Goal: Task Accomplishment & Management: Manage account settings

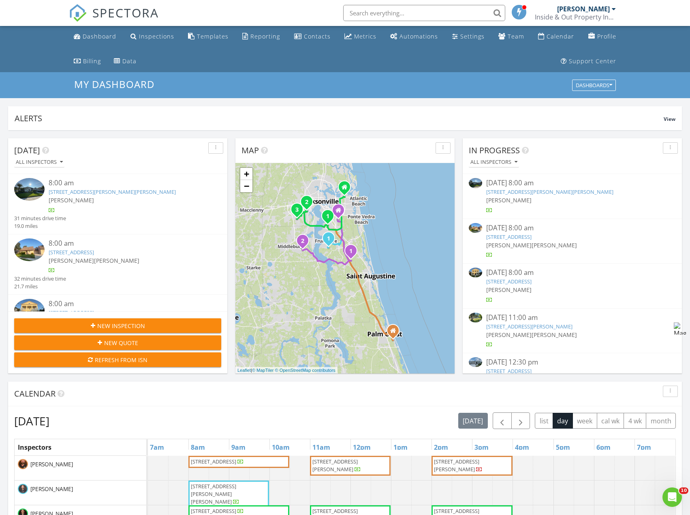
click at [35, 192] on img at bounding box center [29, 189] width 30 height 23
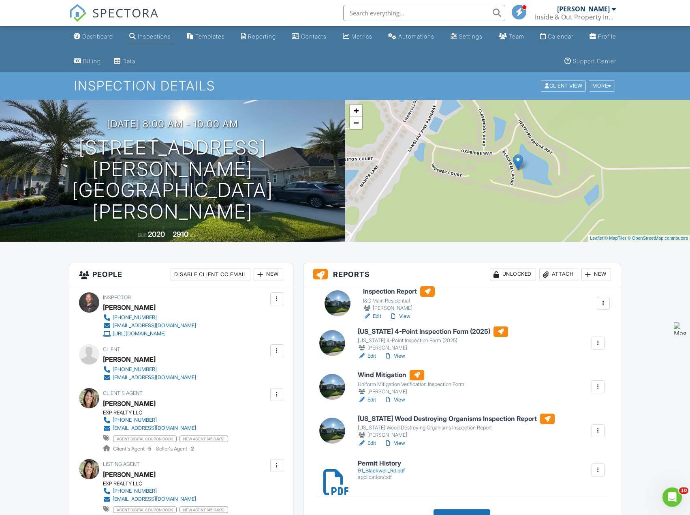
drag, startPoint x: 331, startPoint y: 394, endPoint x: 336, endPoint y: 300, distance: 94.1
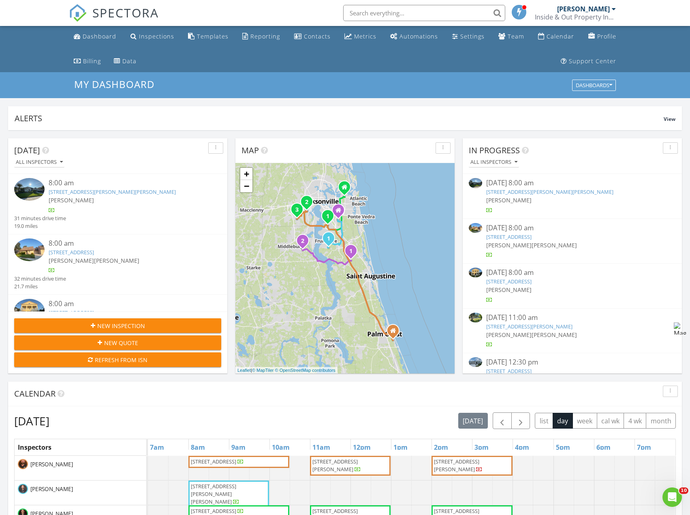
click at [33, 193] on img at bounding box center [29, 189] width 30 height 23
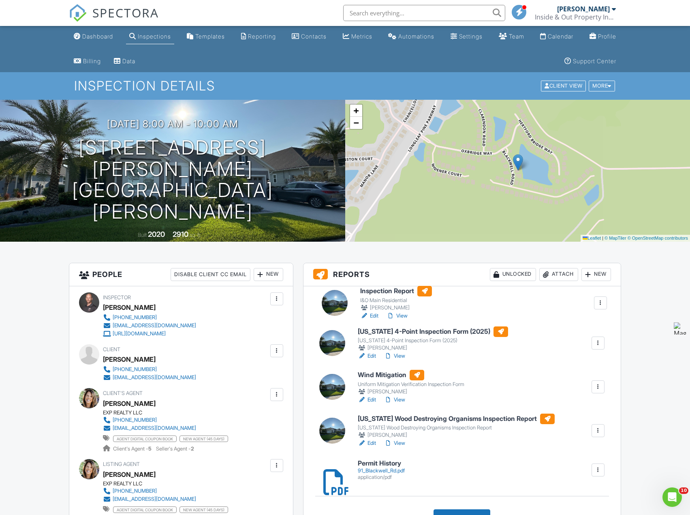
drag, startPoint x: 331, startPoint y: 394, endPoint x: 333, endPoint y: 300, distance: 93.6
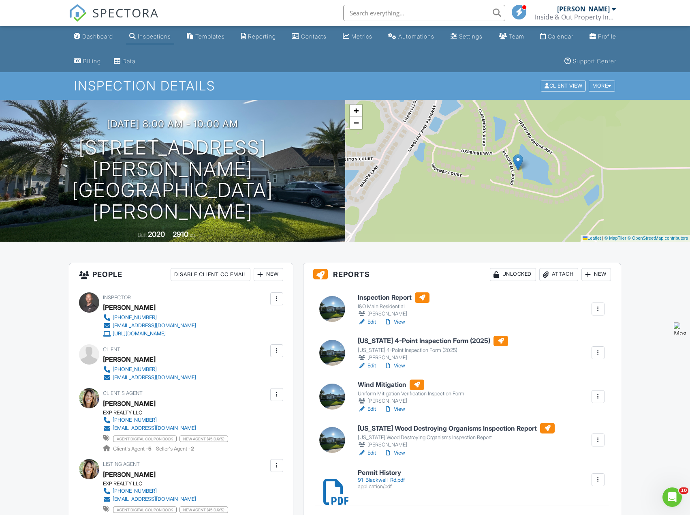
click at [598, 353] on div at bounding box center [598, 352] width 8 height 8
click at [560, 432] on div "Delete" at bounding box center [562, 431] width 17 height 9
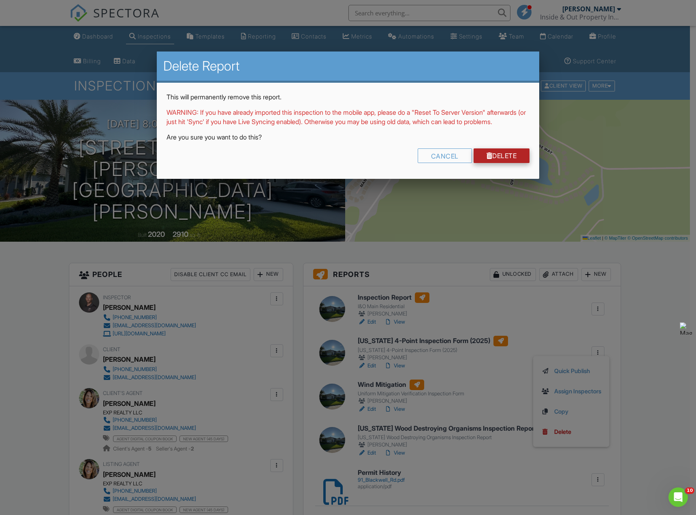
click at [511, 163] on link "Delete" at bounding box center [502, 155] width 56 height 15
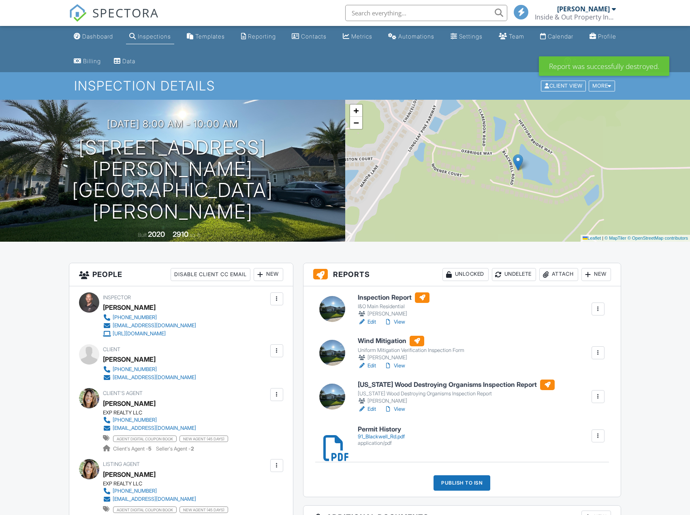
click at [595, 350] on div at bounding box center [598, 352] width 8 height 8
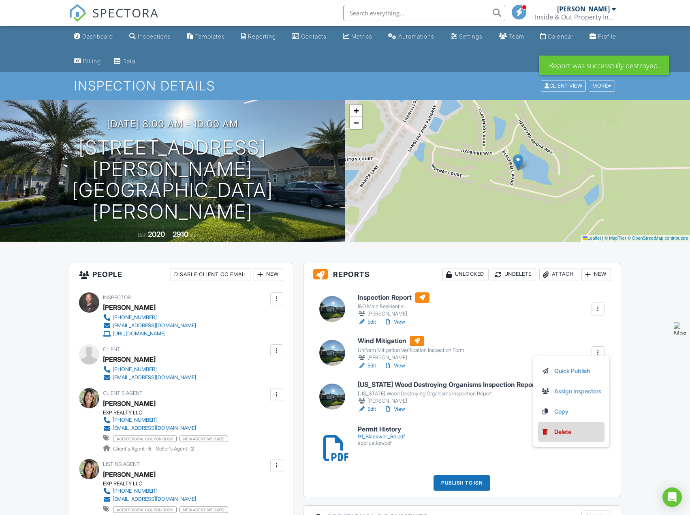
click at [560, 434] on div "Delete" at bounding box center [562, 431] width 17 height 9
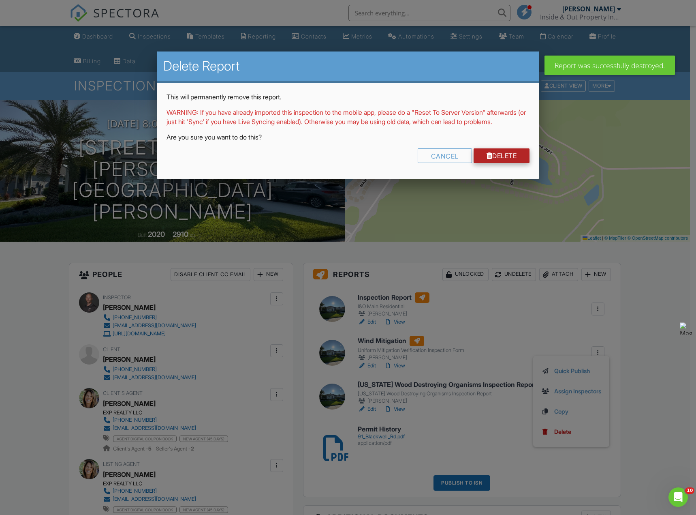
click at [500, 163] on link "Delete" at bounding box center [502, 155] width 56 height 15
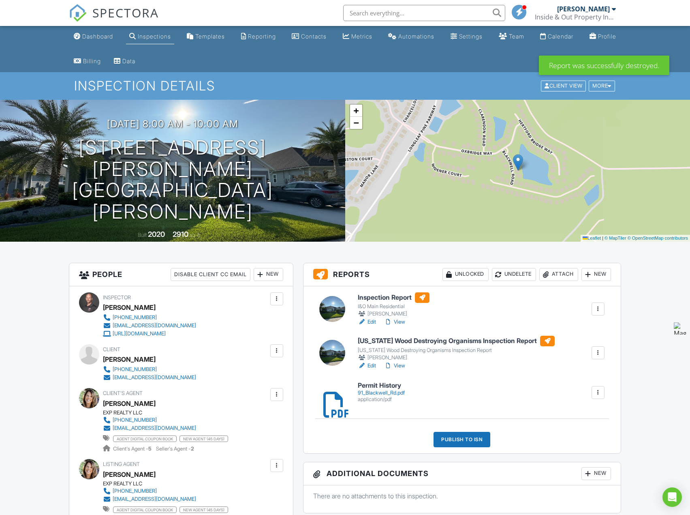
click at [373, 364] on link "Edit" at bounding box center [367, 365] width 18 height 8
click at [603, 352] on div at bounding box center [598, 352] width 13 height 13
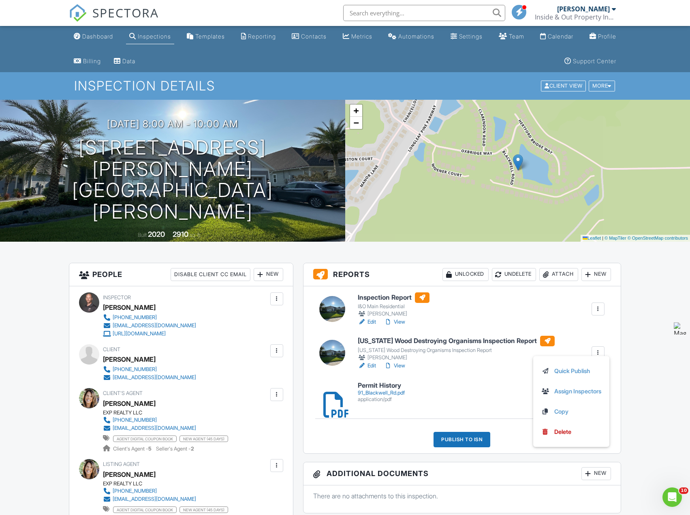
drag, startPoint x: 575, startPoint y: 309, endPoint x: 588, endPoint y: 288, distance: 24.7
click at [581, 300] on div "Inspection Report I&O Main Residential Bernarr Johnson Edit View Quick Publish …" at bounding box center [481, 309] width 256 height 34
click at [595, 273] on div "New" at bounding box center [596, 274] width 30 height 13
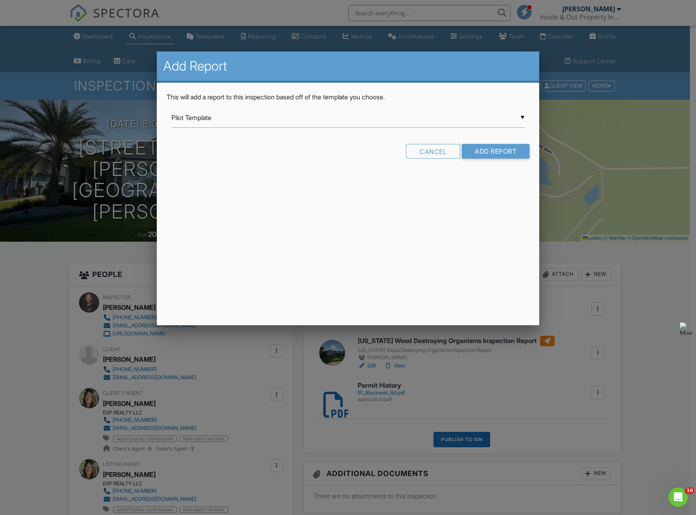
click at [203, 113] on div "▼ Pilot Template Pilot Template Mold Assessment 11 Month Warranty 2024 11 Month…" at bounding box center [348, 118] width 354 height 20
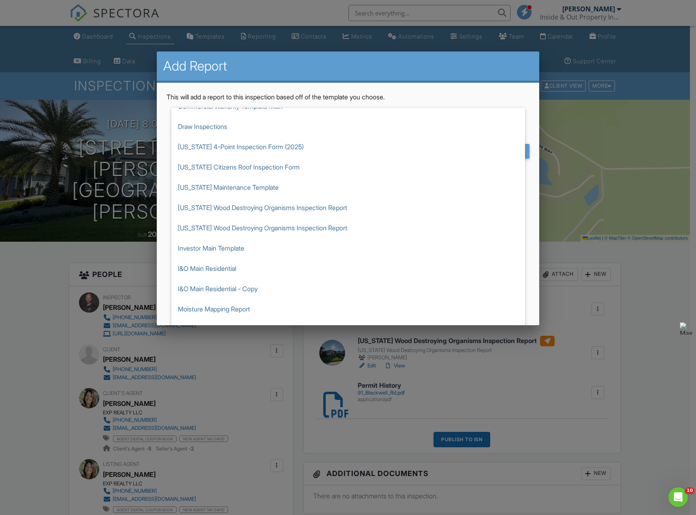
scroll to position [203, 0]
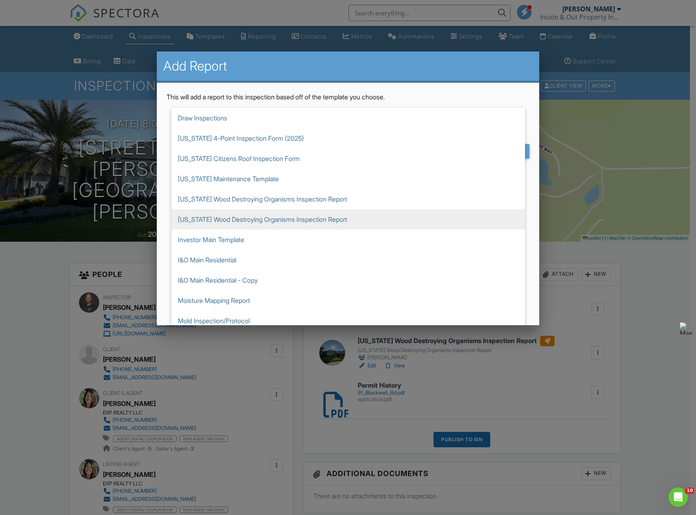
click at [257, 218] on span "[US_STATE] Wood Destroying Organisms Inspection Report" at bounding box center [348, 219] width 354 height 20
type input "[US_STATE] Wood Destroying Organisms Inspection Report"
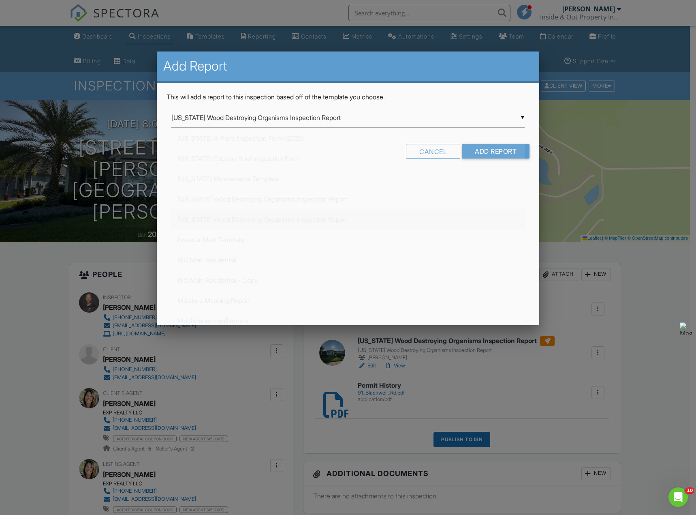
scroll to position [304, 0]
click at [493, 151] on input "Add Report" at bounding box center [496, 151] width 68 height 15
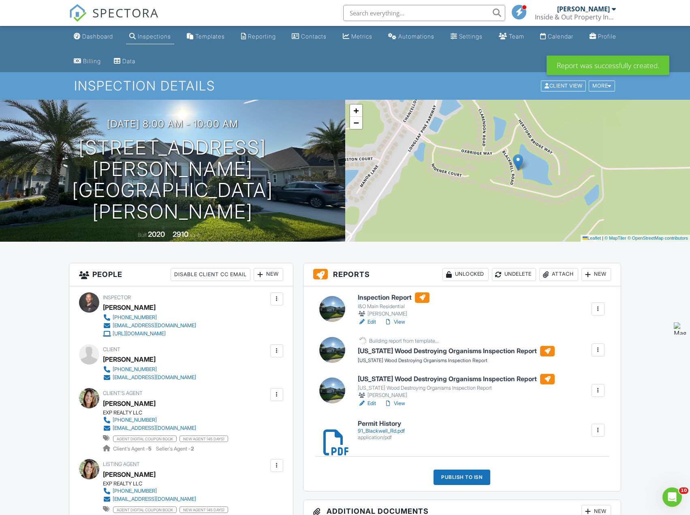
click at [596, 393] on div at bounding box center [598, 390] width 8 height 8
click at [554, 469] on div "Delete" at bounding box center [562, 469] width 17 height 9
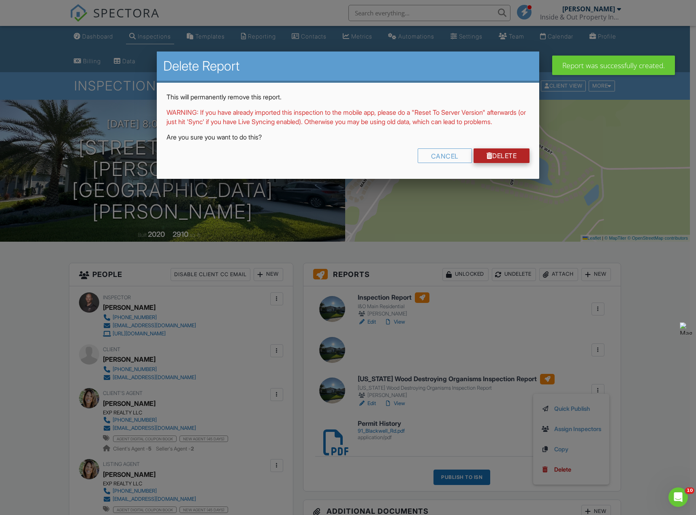
click at [511, 163] on link "Delete" at bounding box center [502, 155] width 56 height 15
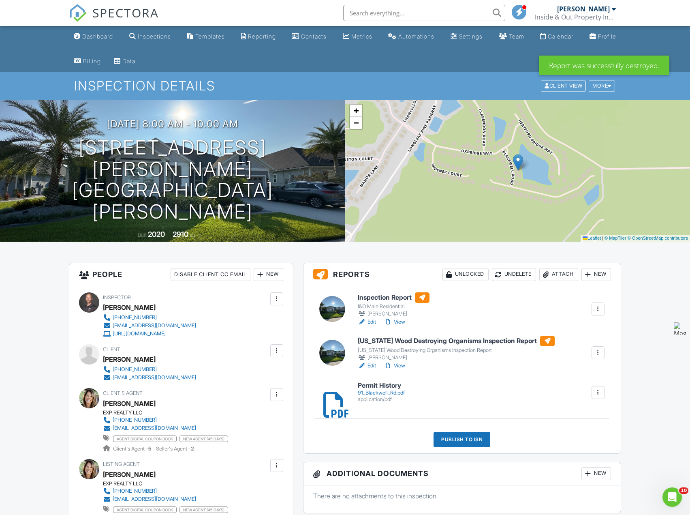
click at [372, 363] on link "Edit" at bounding box center [367, 365] width 18 height 8
click at [372, 323] on link "Edit" at bounding box center [367, 322] width 18 height 8
click at [404, 320] on link "View" at bounding box center [394, 322] width 21 height 8
click at [472, 438] on div "Publish to ISN" at bounding box center [462, 439] width 57 height 15
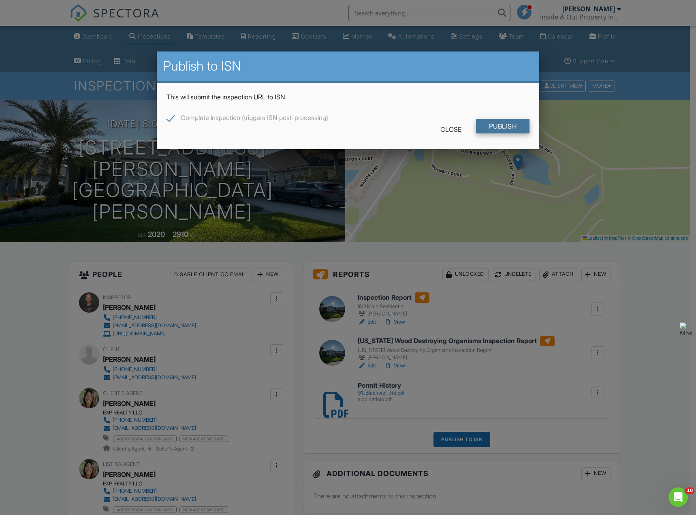
click at [504, 127] on input "Publish" at bounding box center [503, 126] width 54 height 15
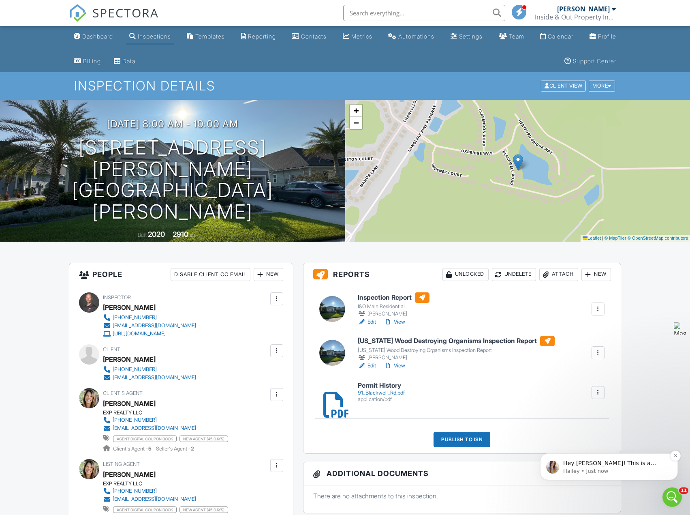
click at [615, 472] on p "Hailey • Just now" at bounding box center [615, 470] width 105 height 7
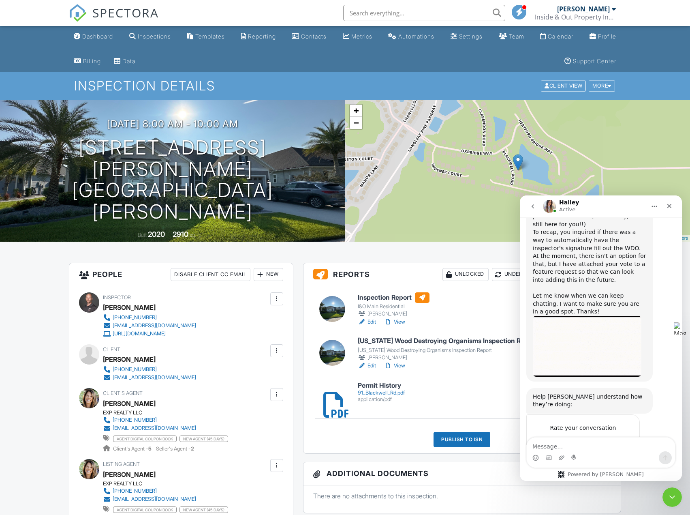
scroll to position [1538, 0]
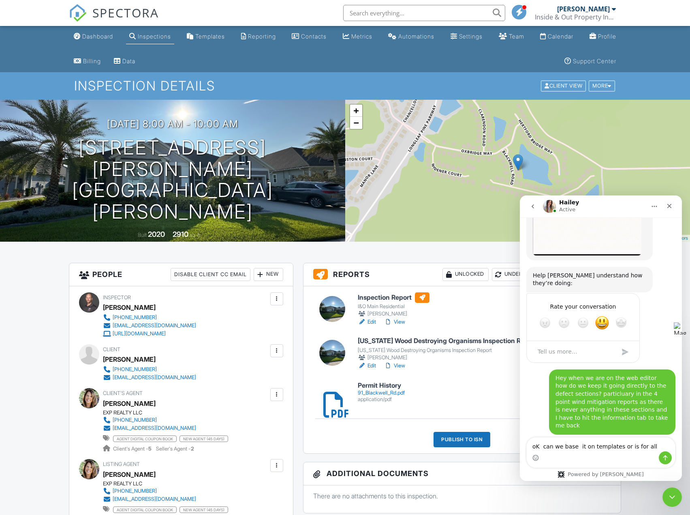
type textarea "oK can we base it on templates or is for all?"
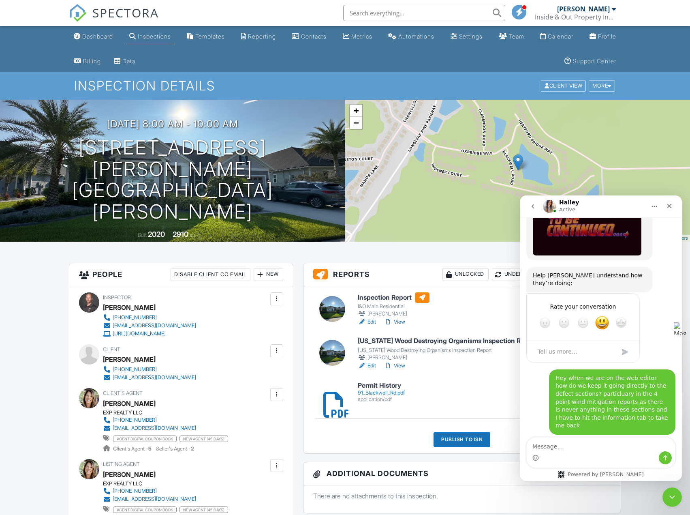
scroll to position [1549, 0]
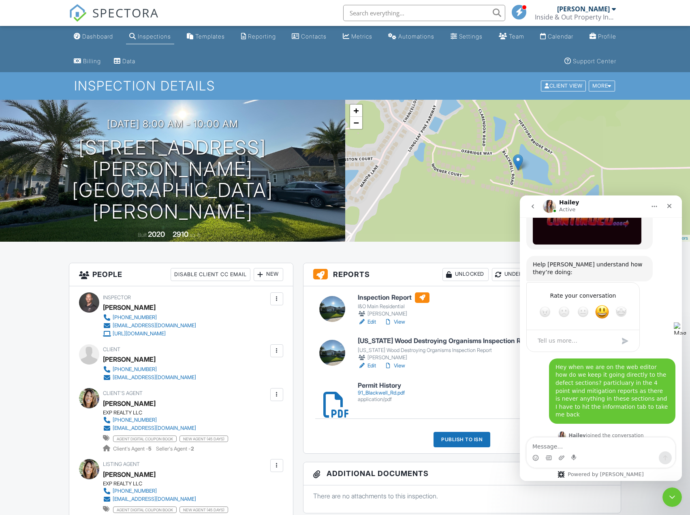
drag, startPoint x: 558, startPoint y: 451, endPoint x: 543, endPoint y: 464, distance: 18.9
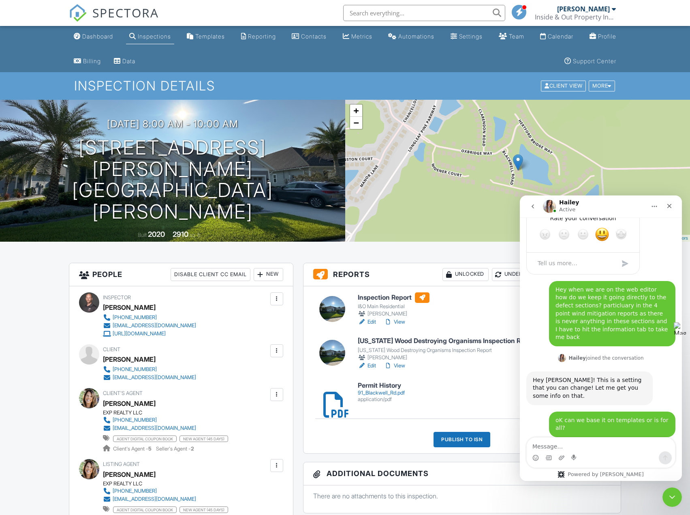
scroll to position [1635, 0]
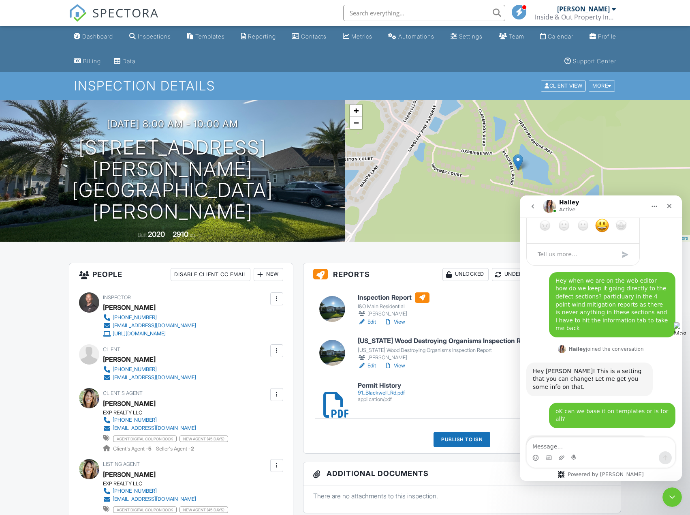
drag, startPoint x: 23, startPoint y: 268, endPoint x: 453, endPoint y: 230, distance: 431.2
click at [453, 230] on div "+ − Leaflet | © MapTiler © OpenStreetMap contributors" at bounding box center [517, 171] width 345 height 142
click at [611, 447] on img "Zight 2025-8-27 at 2.50.51 PM" at bounding box center [587, 478] width 109 height 62
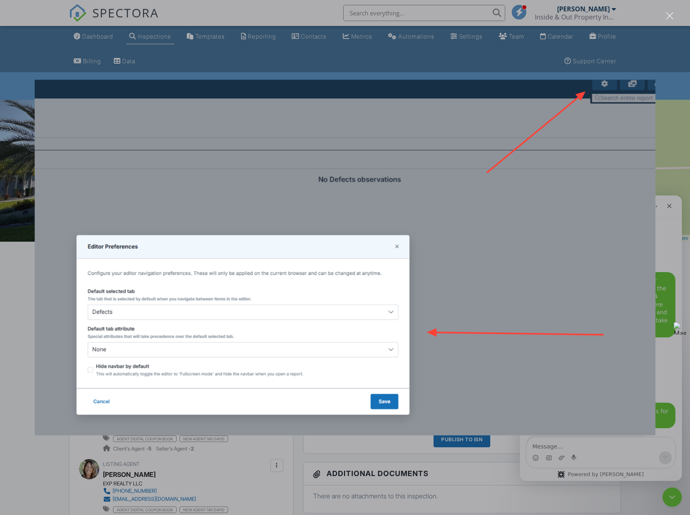
click at [95, 36] on div "Intercom messenger" at bounding box center [345, 257] width 690 height 515
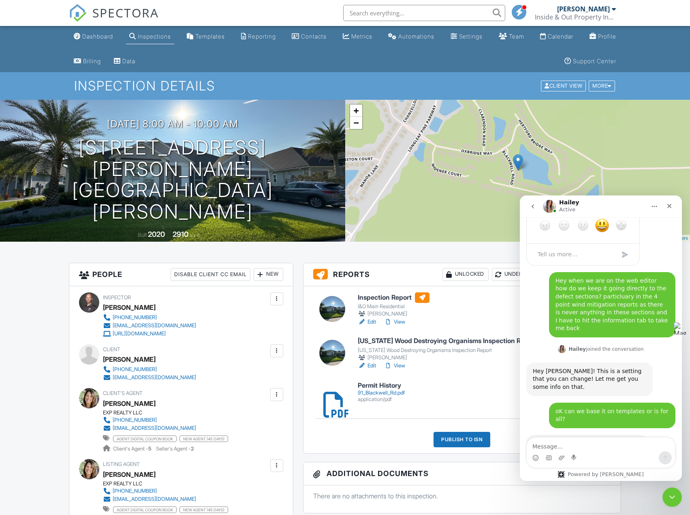
click at [370, 364] on link "Edit" at bounding box center [367, 365] width 18 height 8
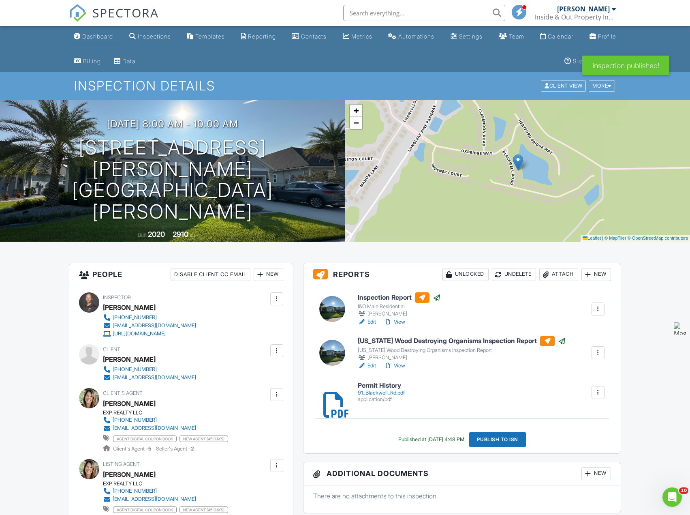
click at [101, 37] on div "Dashboard" at bounding box center [97, 36] width 31 height 7
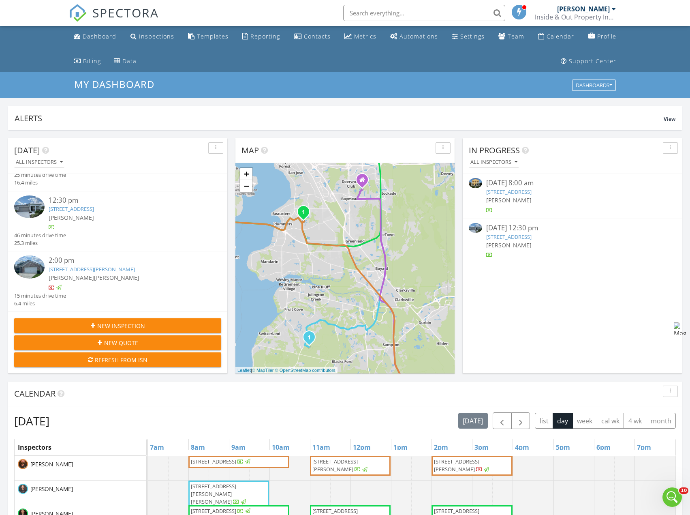
click at [466, 38] on div "Settings" at bounding box center [472, 36] width 24 height 8
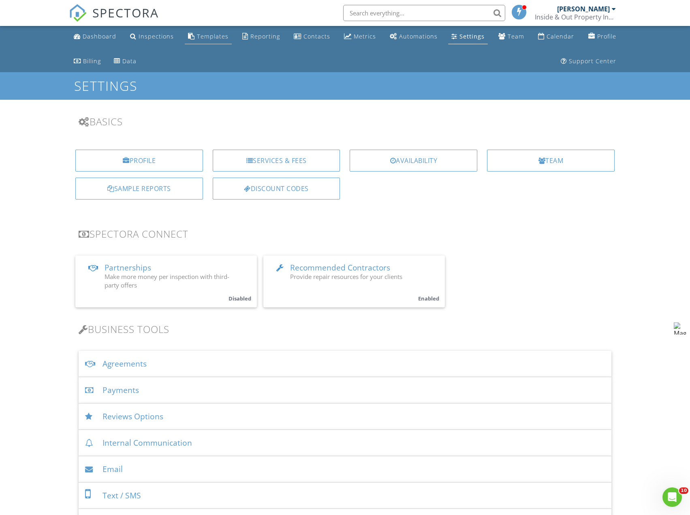
click at [203, 39] on div "Templates" at bounding box center [213, 36] width 32 height 8
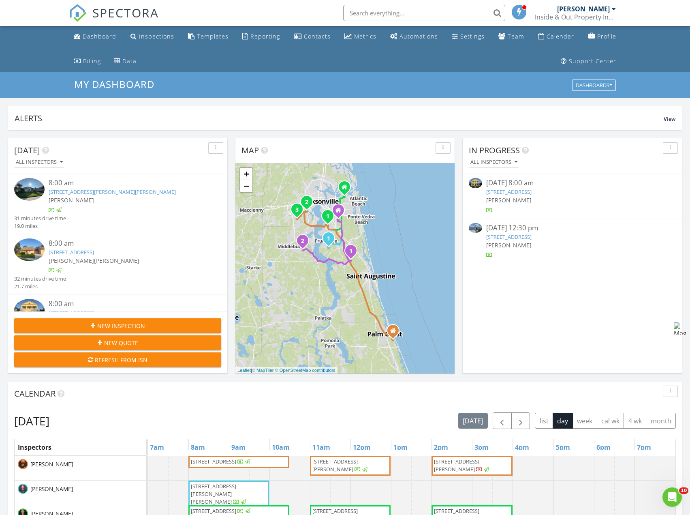
click at [27, 250] on img at bounding box center [29, 249] width 30 height 23
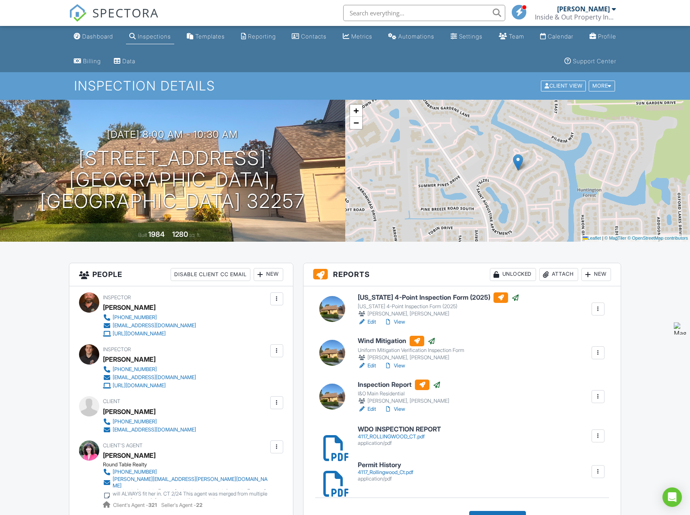
click at [371, 322] on link "Edit" at bounding box center [367, 322] width 18 height 8
